Goal: Information Seeking & Learning: Learn about a topic

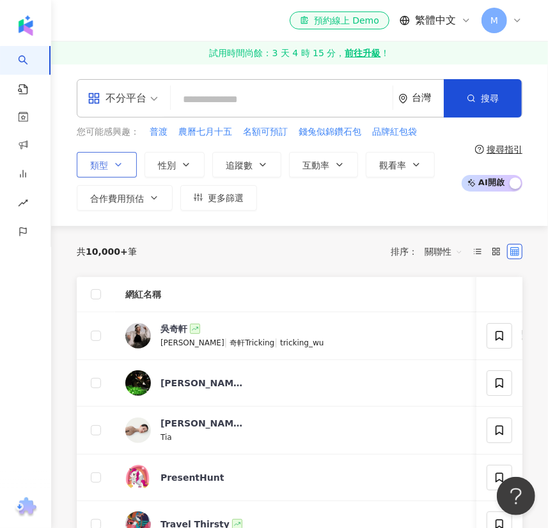
click at [121, 161] on icon "button" at bounding box center [118, 165] width 10 height 10
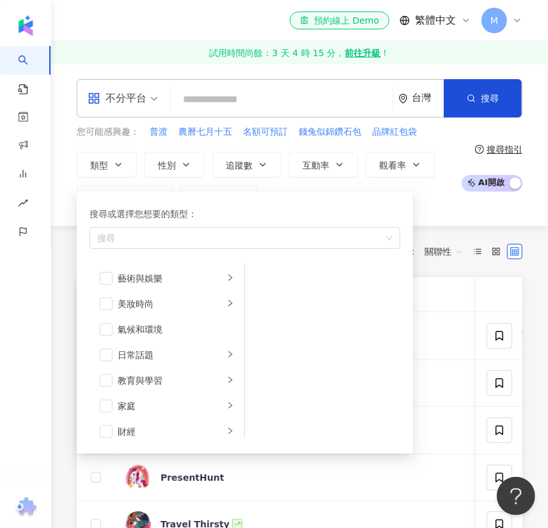
click at [123, 105] on div "不分平台" at bounding box center [117, 98] width 59 height 20
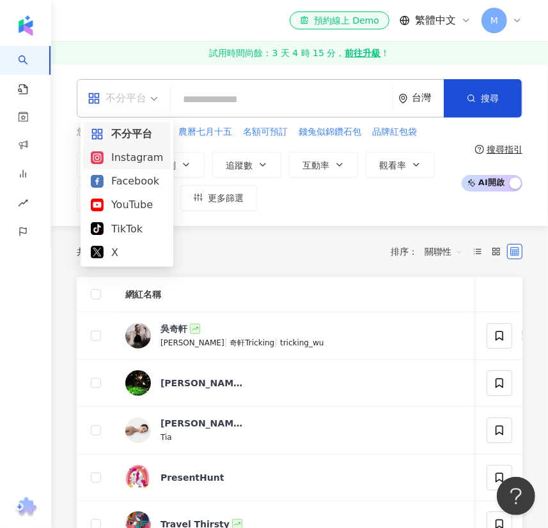
click at [128, 163] on div "Instagram" at bounding box center [127, 158] width 72 height 16
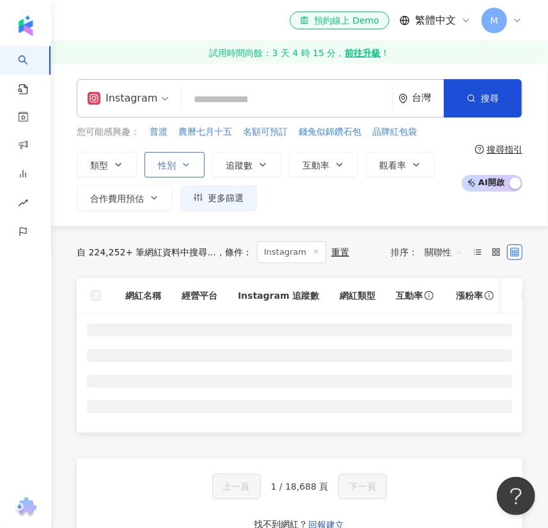
click at [170, 164] on span "性別" at bounding box center [167, 165] width 18 height 10
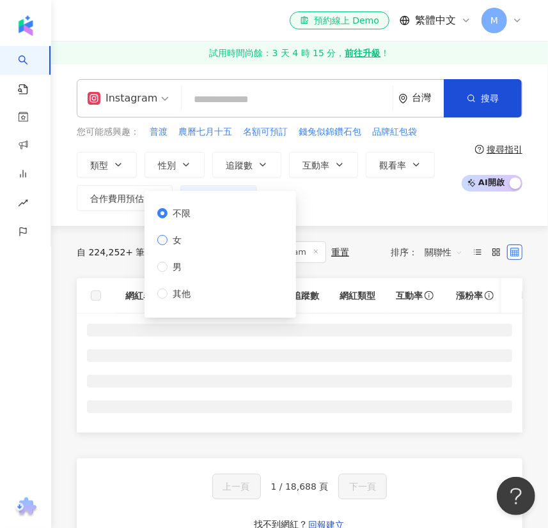
click at [186, 235] on span "女" at bounding box center [176, 240] width 19 height 14
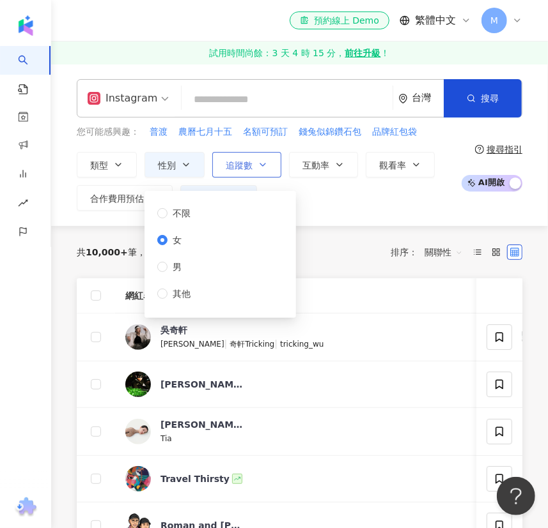
click at [237, 160] on span "追蹤數" at bounding box center [239, 165] width 27 height 10
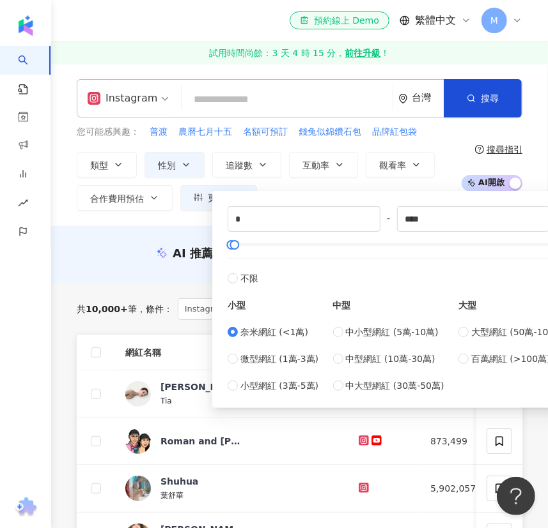
type input "****"
drag, startPoint x: 261, startPoint y: 217, endPoint x: 205, endPoint y: 204, distance: 56.9
click at [198, 206] on div "類型 性別 追蹤數 互動率 觀看率 合作費用預估 更多篩選 不限 女 男 其他 * - **** 不限 小型 奈米網紅 (<1萬) 微型網紅 (1萬-3萬) …" at bounding box center [266, 181] width 378 height 59
type input "*"
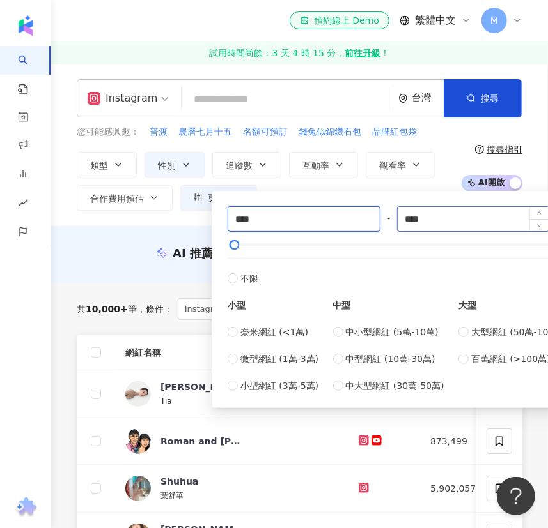
type input "****"
drag, startPoint x: 463, startPoint y: 213, endPoint x: 386, endPoint y: 211, distance: 76.7
click at [386, 211] on div "**** - **** 不限 小型 奈米網紅 (<1萬) 微型網紅 (1萬-3萬) 小型網紅 (3萬-5萬) 中型 中小型網紅 (5萬-10萬) 中型網紅 (…" at bounding box center [396, 299] width 339 height 187
type input "*****"
click at [448, 166] on div "類型 性別 追蹤數 互動率 觀看率 合作費用預估 更多篩選 不限 女 男 其他 **** - ***** 不限 小型 奈米網紅 (<1萬) 微型網紅 (1萬-…" at bounding box center [266, 181] width 378 height 59
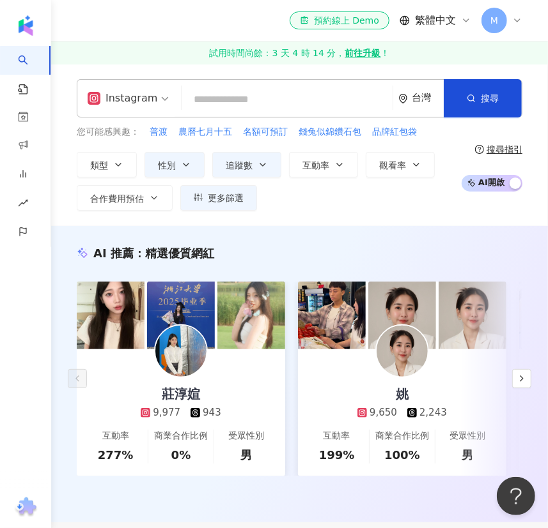
click at [405, 102] on icon "environment" at bounding box center [403, 99] width 10 height 10
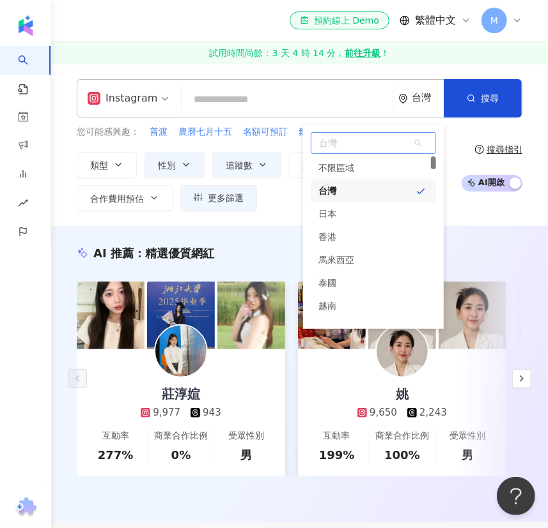
click at [353, 194] on div "台灣" at bounding box center [373, 191] width 125 height 23
click at [417, 99] on div "台灣" at bounding box center [427, 98] width 32 height 11
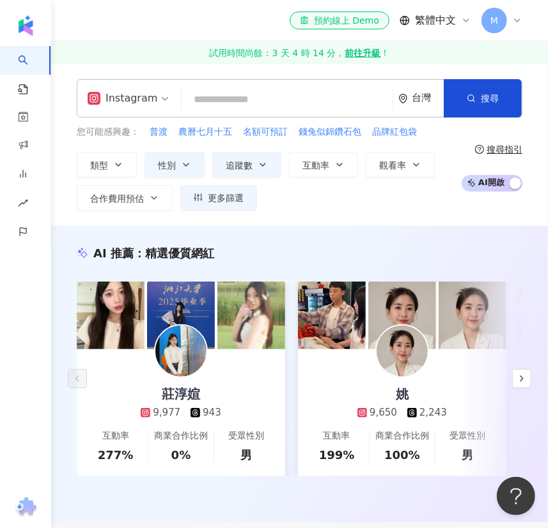
click at [419, 93] on div "台灣" at bounding box center [427, 98] width 32 height 11
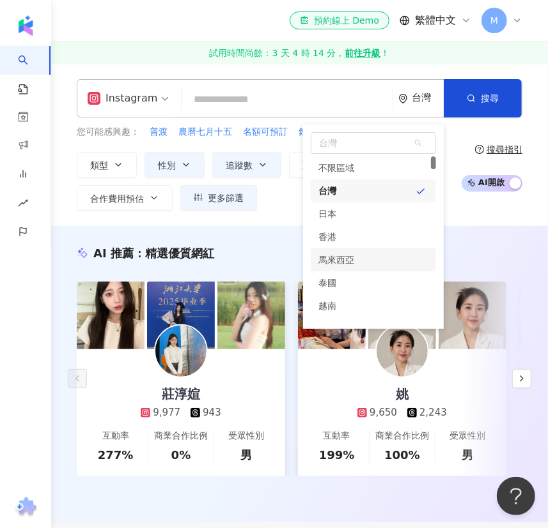
click at [492, 146] on div "搜尋指引" at bounding box center [504, 149] width 36 height 10
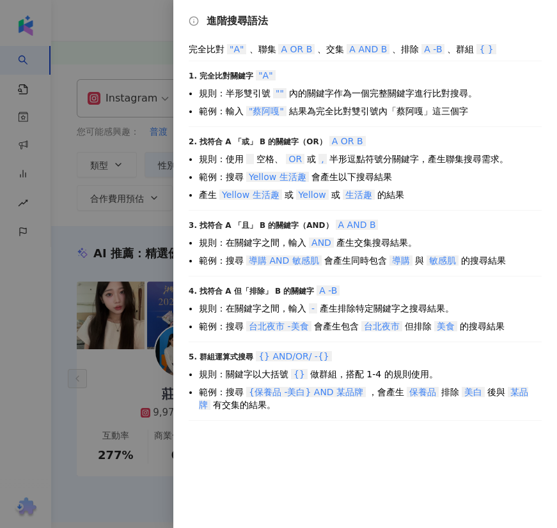
click at [107, 131] on div at bounding box center [278, 264] width 557 height 528
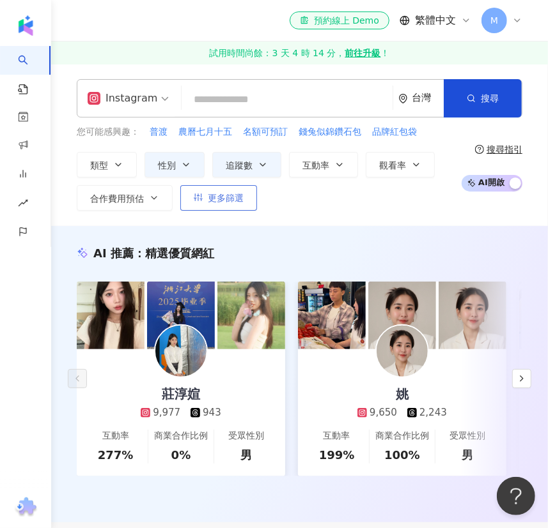
click at [222, 197] on span "更多篩選" at bounding box center [226, 198] width 36 height 10
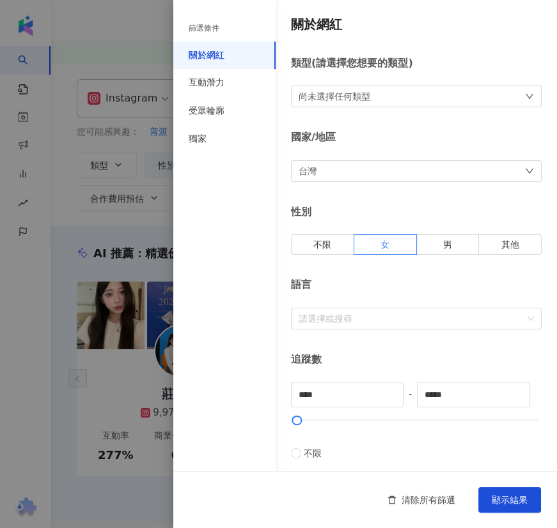
click at [406, 173] on div "台灣" at bounding box center [416, 171] width 250 height 22
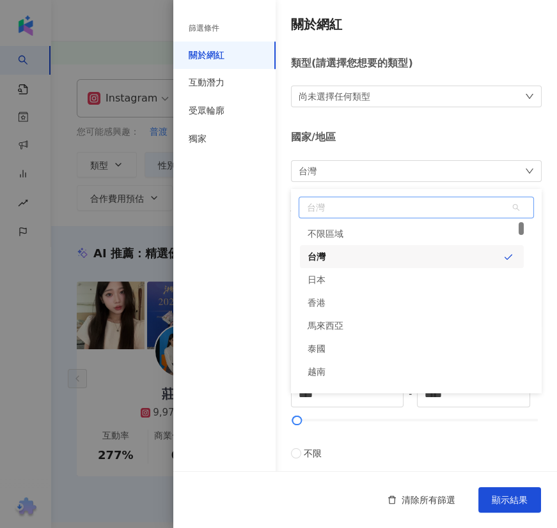
click at [384, 254] on div "台灣" at bounding box center [412, 256] width 224 height 23
click at [484, 130] on div "國家/地區" at bounding box center [416, 137] width 250 height 14
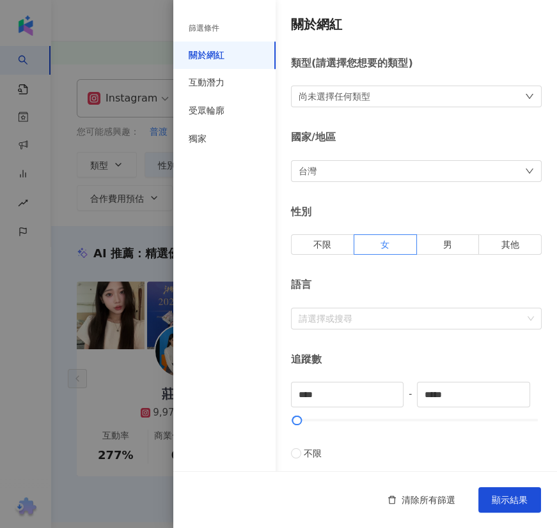
click at [432, 96] on div "尚未選擇任何類型" at bounding box center [416, 97] width 250 height 22
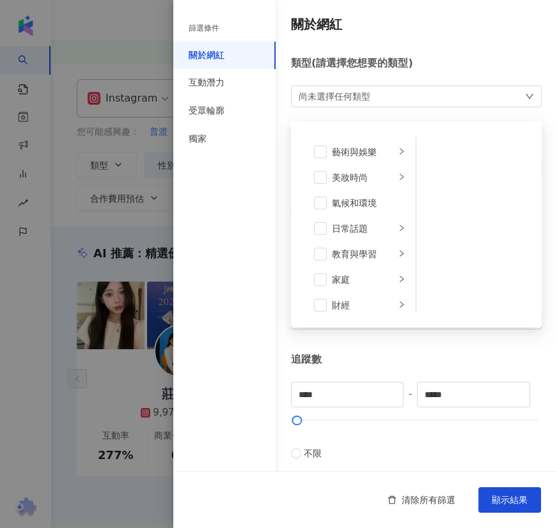
click at [432, 47] on div "關於網紅 類型 ( 請選擇您想要的類型 ) 尚未選擇任何類型 藝術與娛樂 美妝時尚 氣候和環境 日常話題 教育與學習 家庭 財經 美食 命理占卜 遊戲 法政社…" at bounding box center [364, 454] width 383 height 909
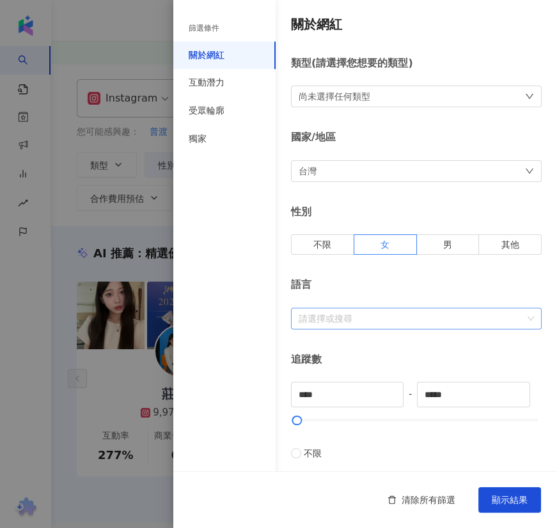
click at [354, 322] on div at bounding box center [409, 319] width 232 height 10
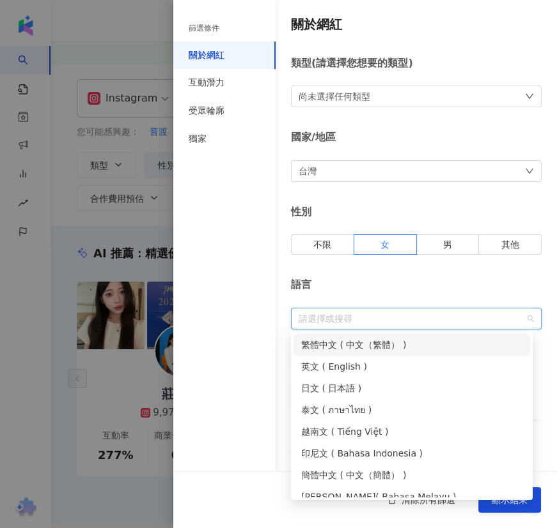
click at [355, 348] on div "繁體中文 ( 中文（繁體） )" at bounding box center [411, 345] width 221 height 14
click at [465, 201] on div "關於網紅 類型 ( 請選擇您想要的類型 ) 尚未選擇任何類型 國家/地區 台灣 性別 不限 女 男 其他 語言 繁體中文 追蹤數 **** - ***** 不…" at bounding box center [364, 454] width 383 height 909
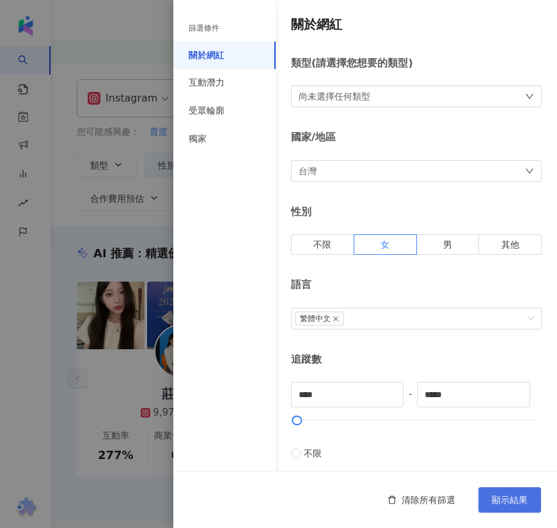
click at [518, 503] on span "顯示結果" at bounding box center [509, 500] width 36 height 10
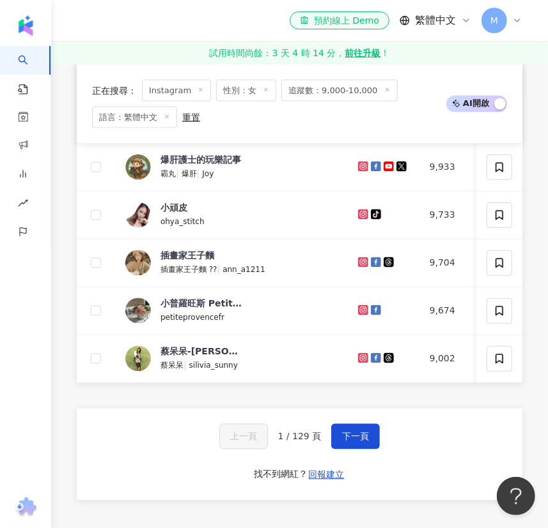
scroll to position [871, 0]
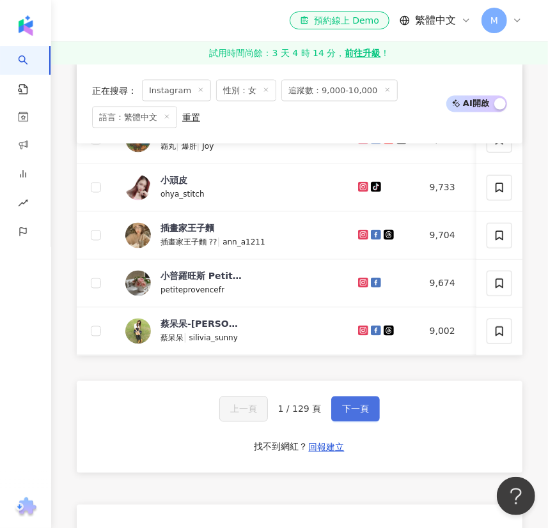
click at [348, 415] on span "下一頁" at bounding box center [355, 409] width 27 height 10
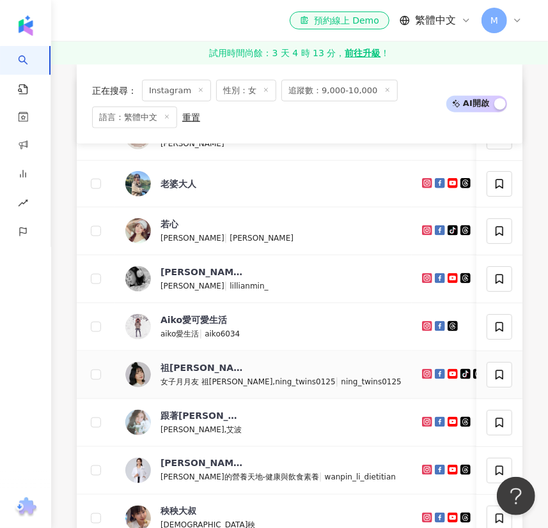
scroll to position [523, 0]
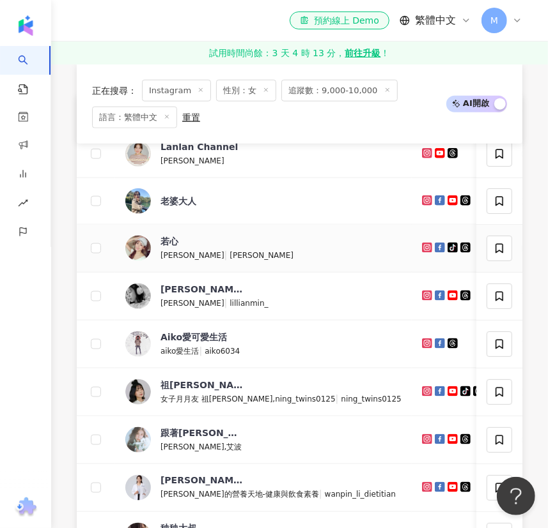
click at [424, 250] on icon at bounding box center [426, 247] width 5 height 5
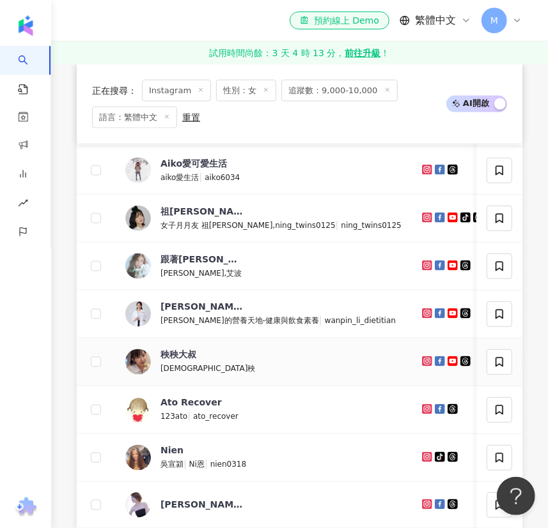
scroll to position [871, 0]
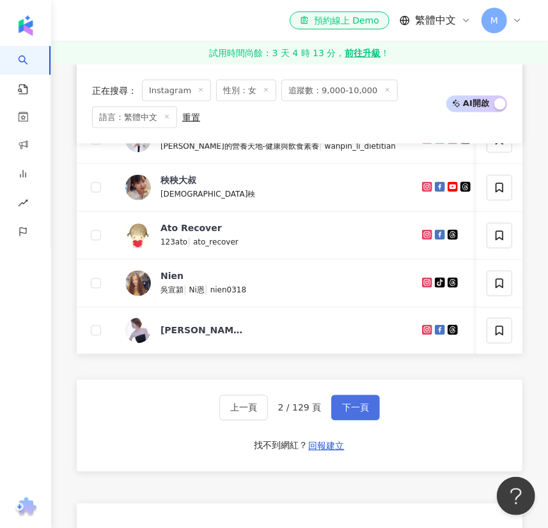
click at [348, 413] on span "下一頁" at bounding box center [355, 408] width 27 height 10
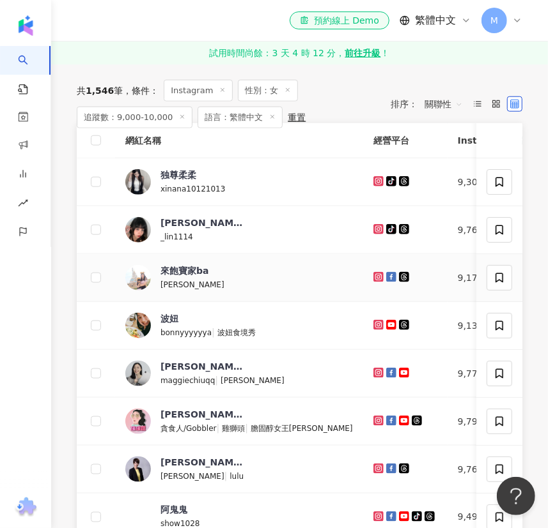
scroll to position [523, 0]
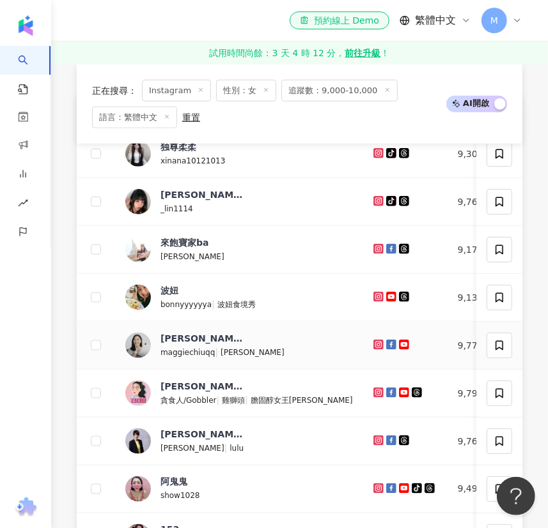
drag, startPoint x: 338, startPoint y: 353, endPoint x: 345, endPoint y: 354, distance: 7.1
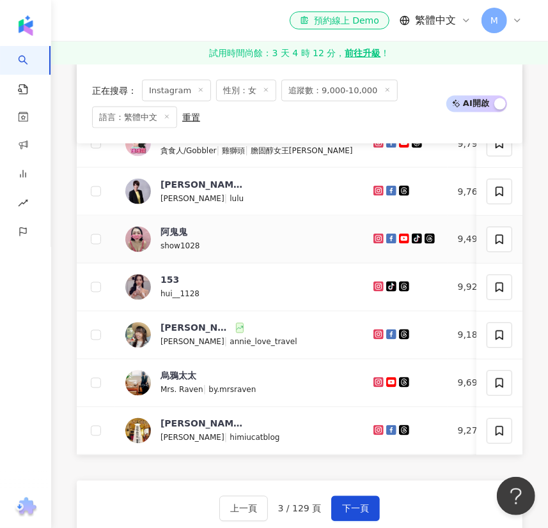
scroll to position [871, 0]
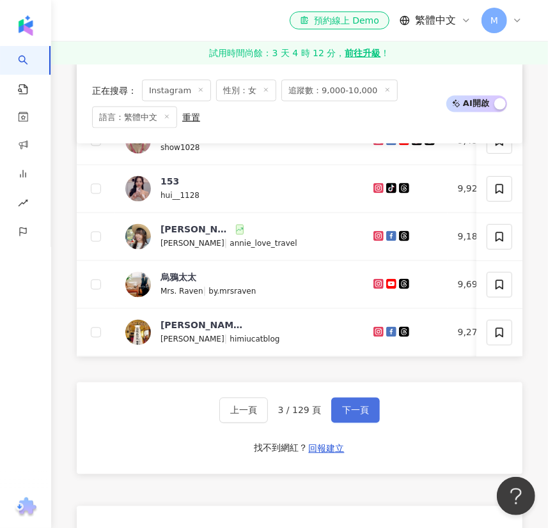
click at [360, 416] on span "下一頁" at bounding box center [355, 411] width 27 height 10
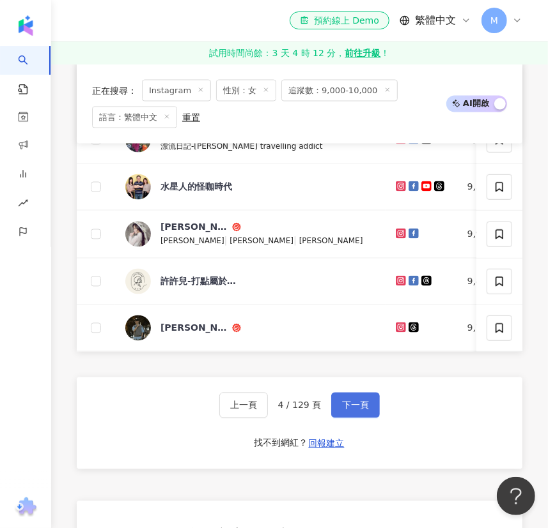
click at [346, 411] on span "下一頁" at bounding box center [355, 406] width 27 height 10
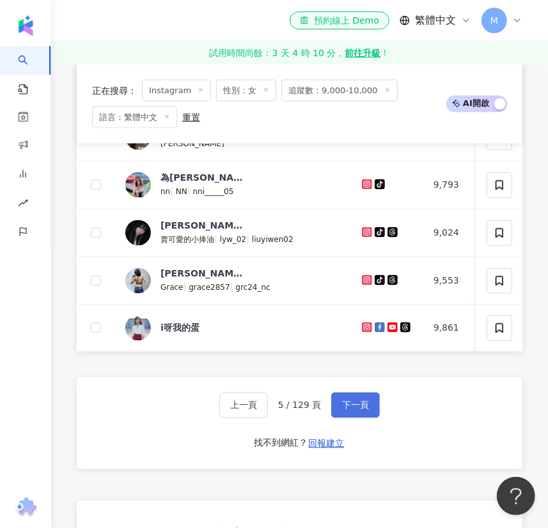
click at [353, 411] on span "下一頁" at bounding box center [355, 406] width 27 height 10
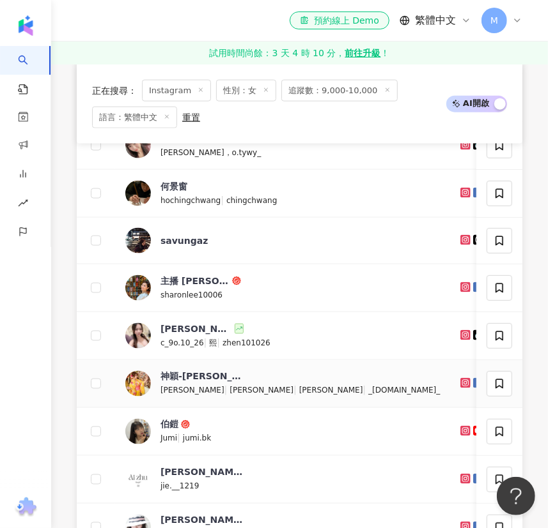
scroll to position [799, 0]
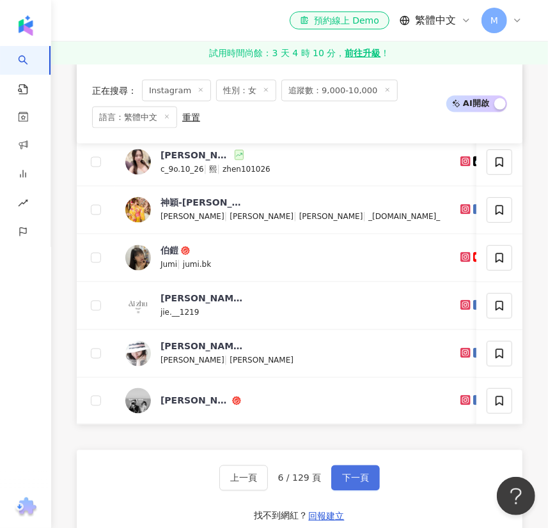
click at [350, 484] on span "下一頁" at bounding box center [355, 478] width 27 height 10
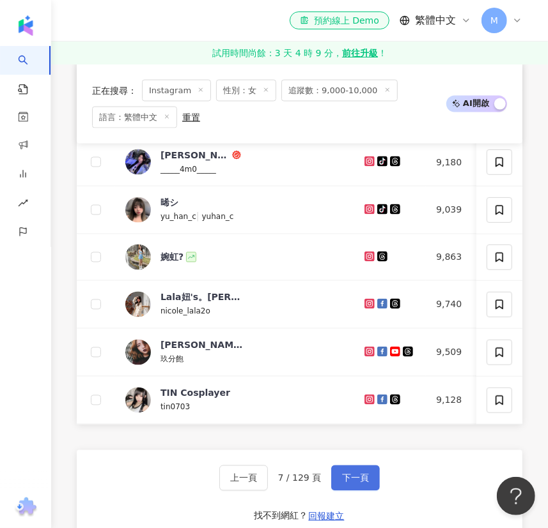
click at [360, 486] on button "下一頁" at bounding box center [355, 479] width 49 height 26
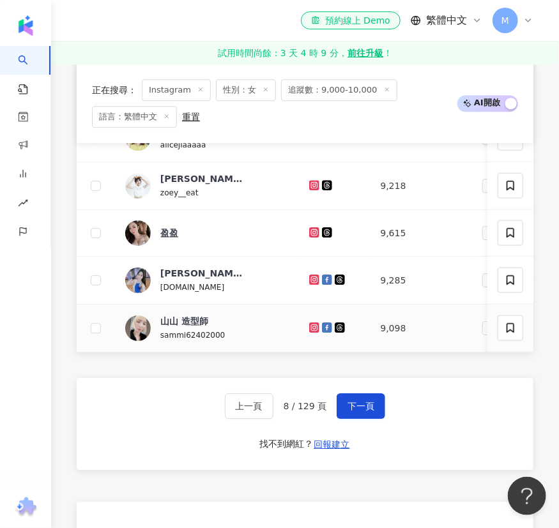
scroll to position [871, 0]
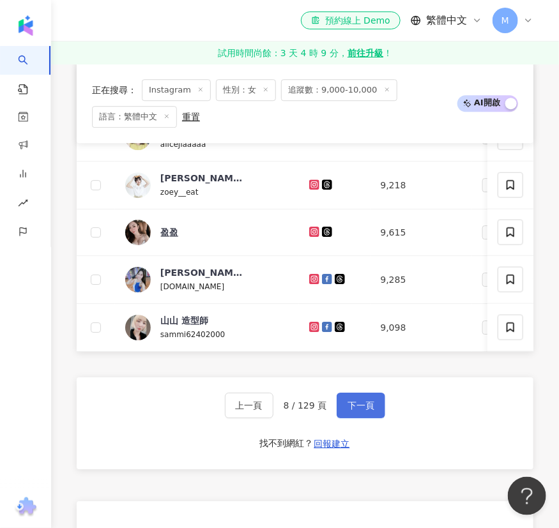
click at [352, 413] on button "下一頁" at bounding box center [361, 406] width 49 height 26
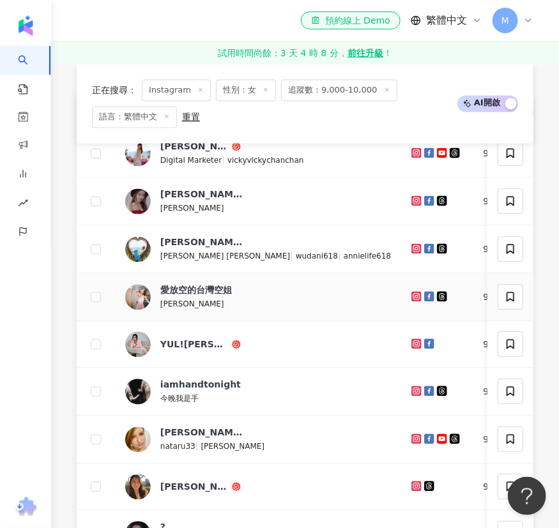
scroll to position [696, 0]
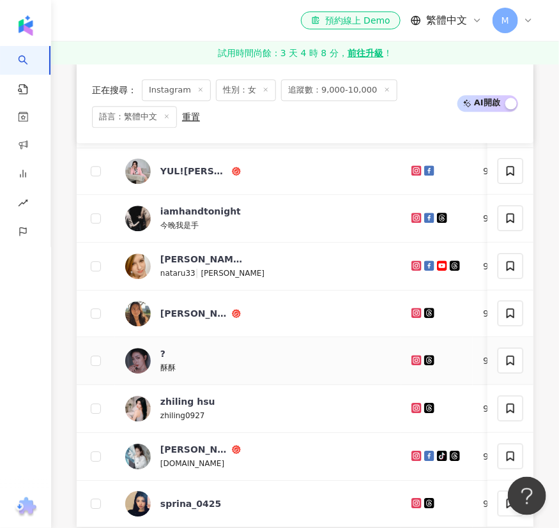
drag, startPoint x: 319, startPoint y: 367, endPoint x: 306, endPoint y: 367, distance: 12.8
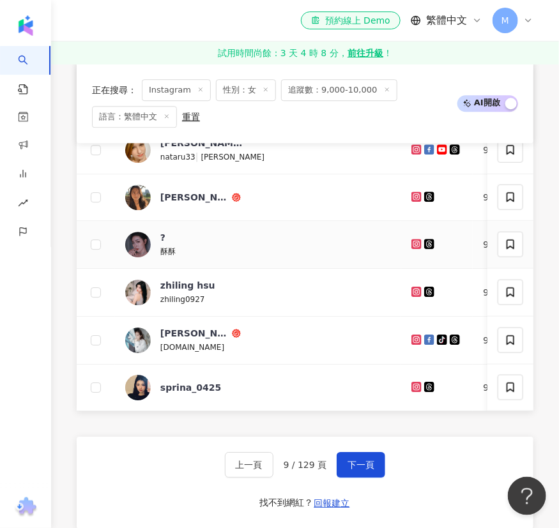
scroll to position [871, 0]
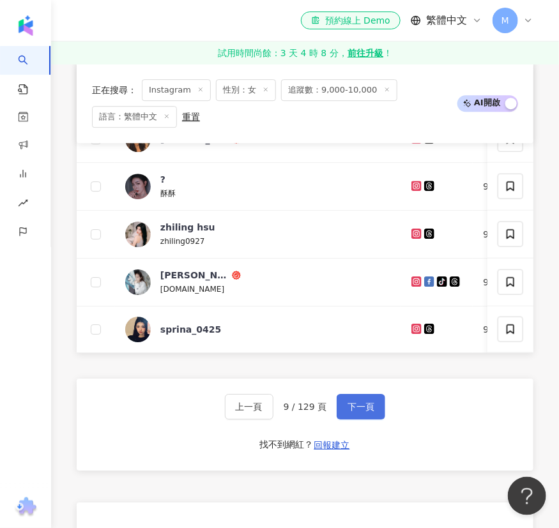
click at [363, 412] on span "下一頁" at bounding box center [361, 407] width 27 height 10
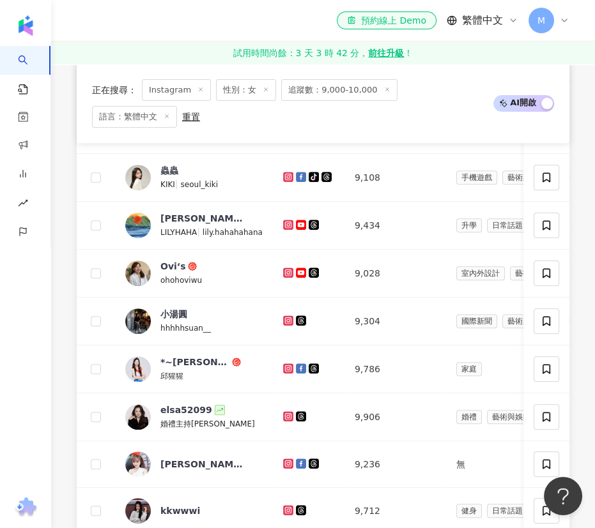
scroll to position [685, 0]
